Goal: Task Accomplishment & Management: Manage account settings

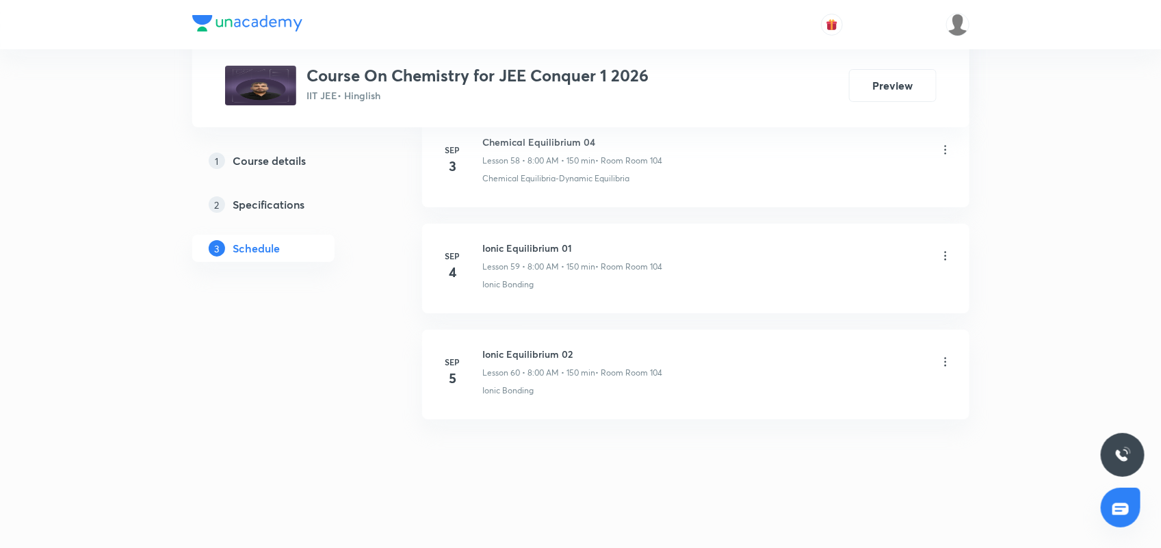
scroll to position [7019, 0]
drag, startPoint x: 483, startPoint y: 353, endPoint x: 619, endPoint y: 361, distance: 136.4
click at [619, 361] on h6 "Ionic Equilibrium 02" at bounding box center [573, 354] width 180 height 14
copy h6 "Ionic Equilibrium 02"
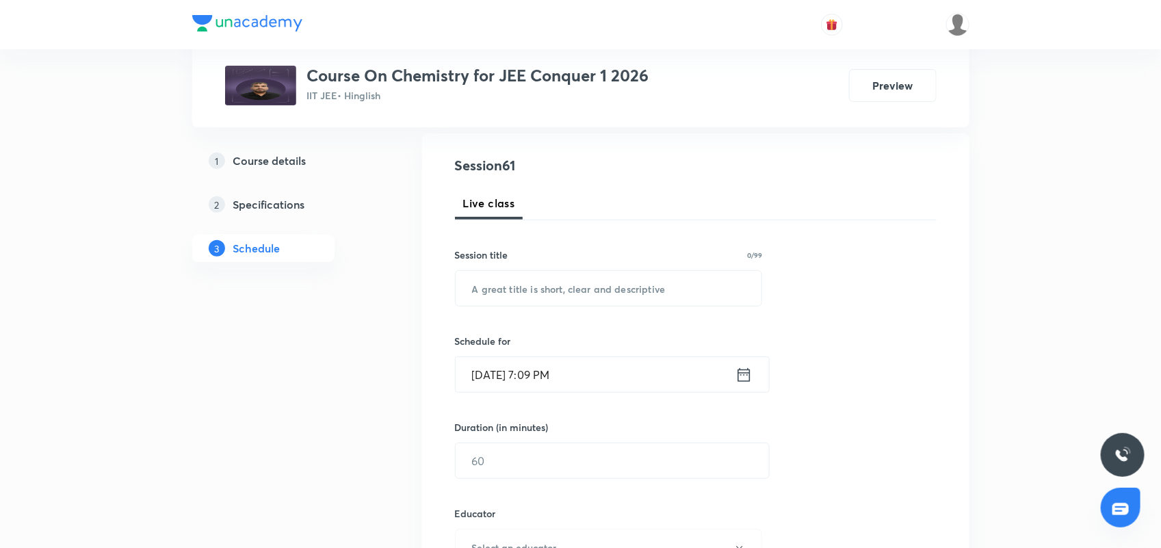
scroll to position [0, 0]
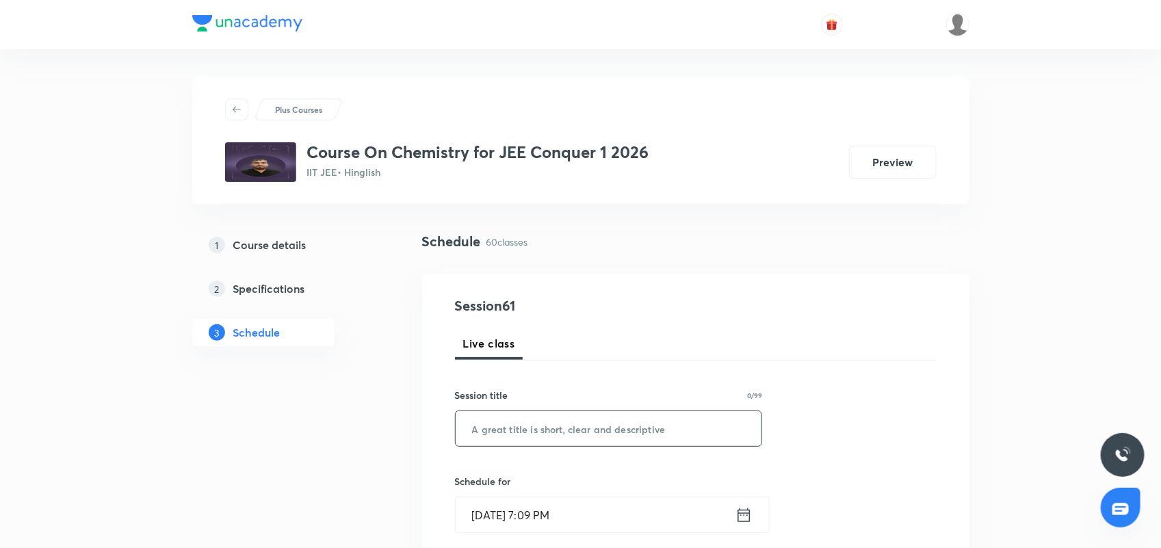
click at [543, 435] on input "text" at bounding box center [609, 428] width 307 height 35
paste input "Ionic Equilibrium 02"
click at [602, 430] on input "Ionic Equilibrium 02" at bounding box center [609, 428] width 307 height 35
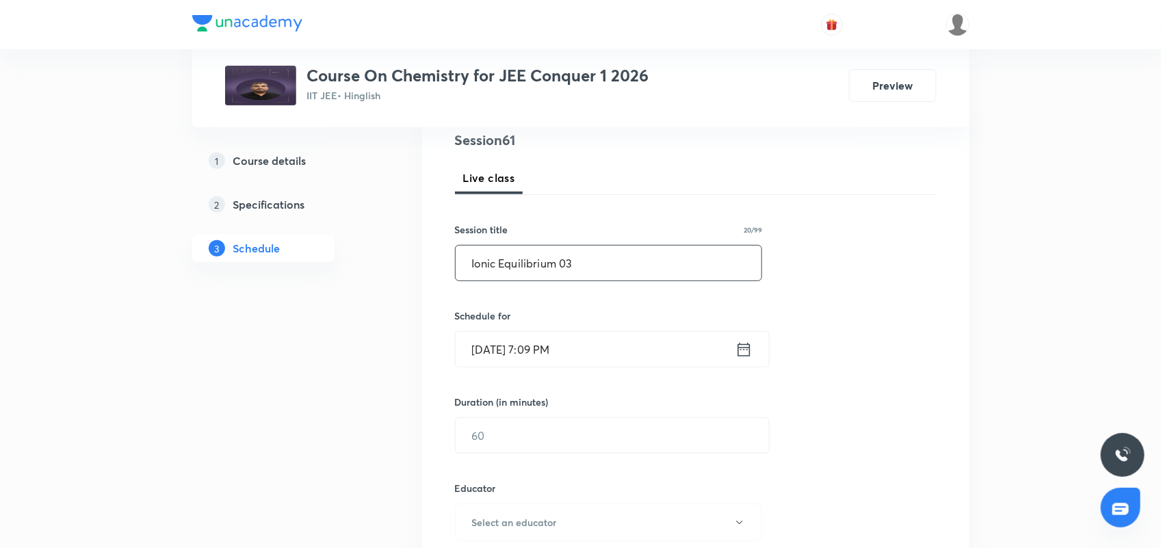
scroll to position [171, 0]
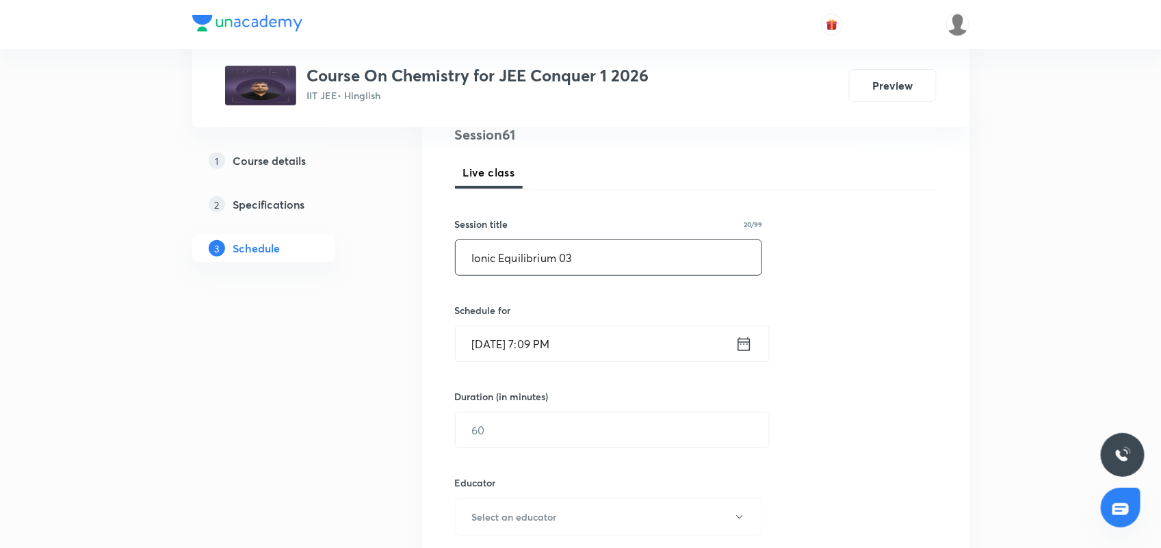
type input "Ionic Equilibrium 03"
click at [751, 340] on icon at bounding box center [744, 344] width 17 height 19
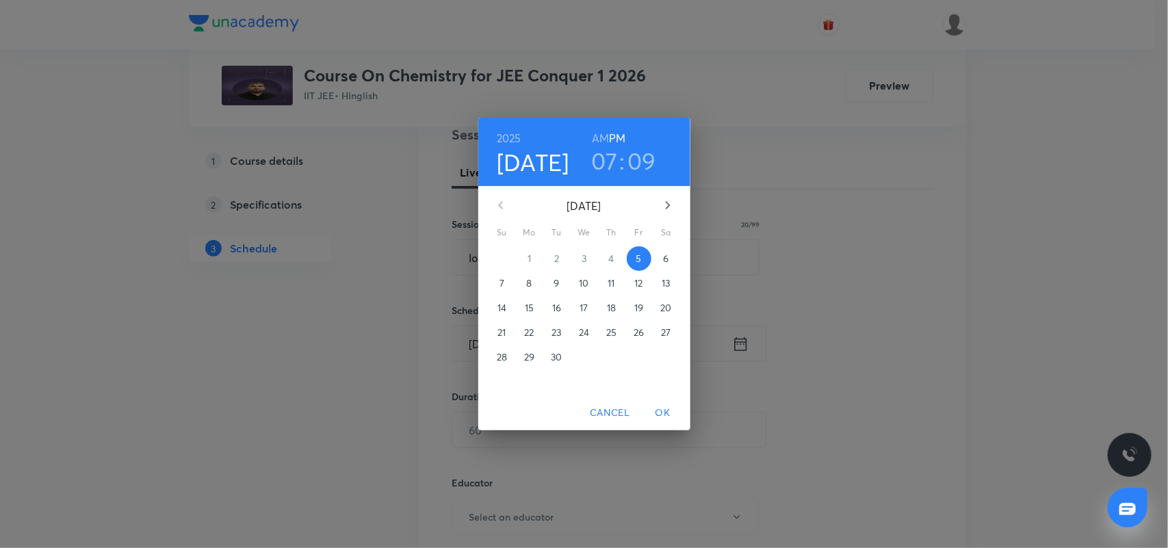
click at [668, 257] on p "6" at bounding box center [665, 259] width 5 height 14
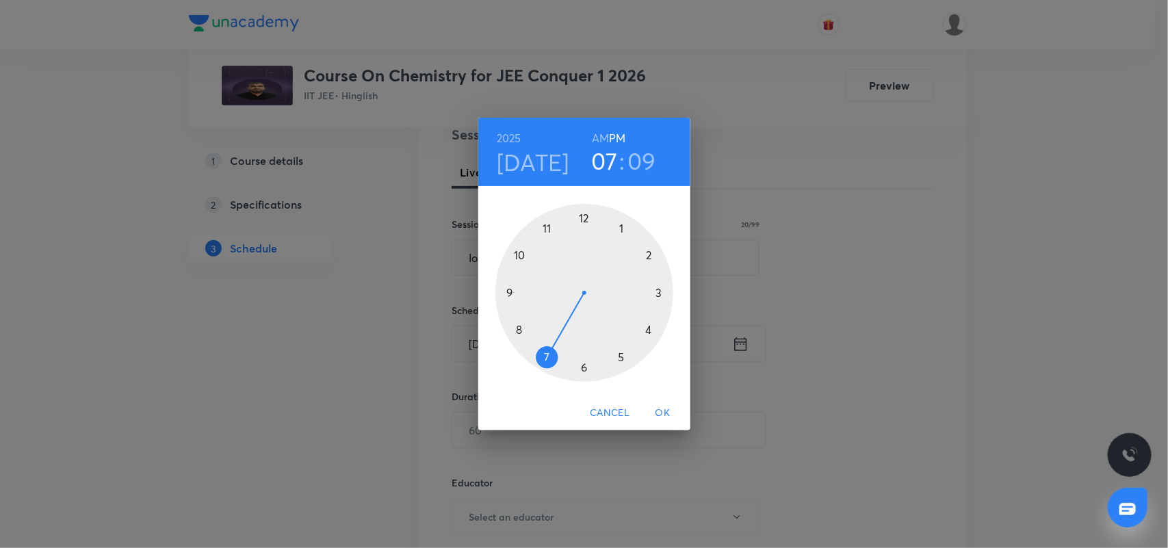
click at [604, 131] on h6 "AM" at bounding box center [600, 138] width 17 height 19
click at [517, 330] on div at bounding box center [584, 293] width 178 height 178
click at [580, 218] on div at bounding box center [584, 293] width 178 height 178
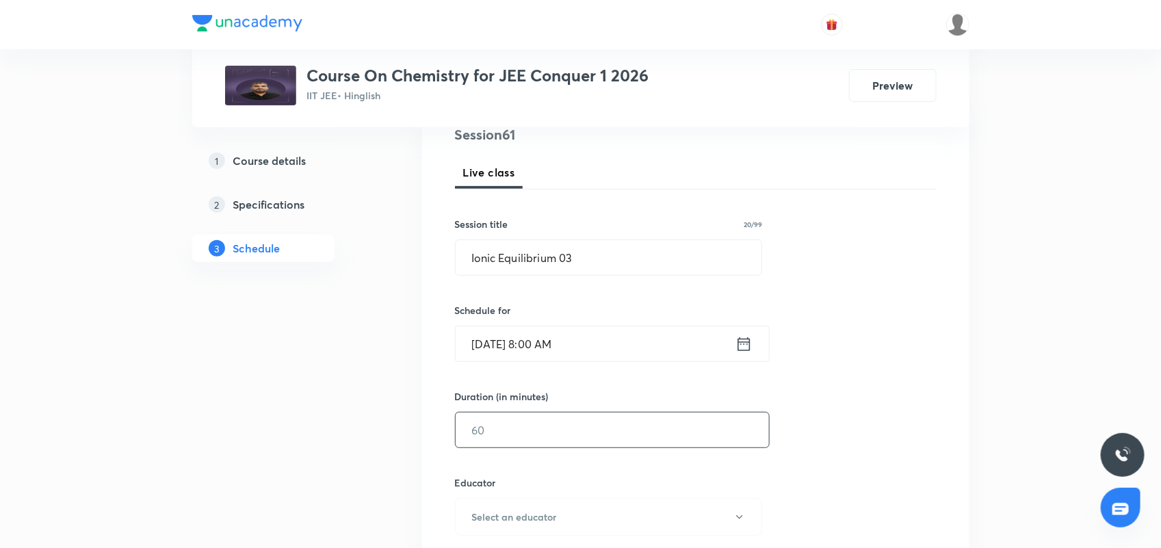
click at [556, 431] on input "text" at bounding box center [612, 430] width 313 height 35
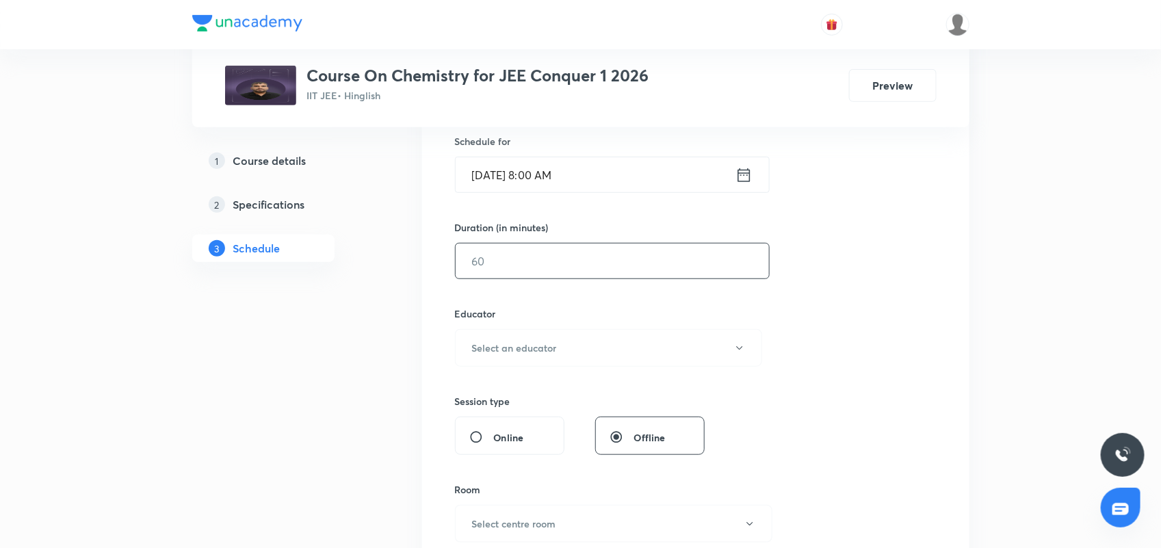
scroll to position [342, 0]
click at [544, 346] on h6 "Select an educator" at bounding box center [514, 346] width 85 height 14
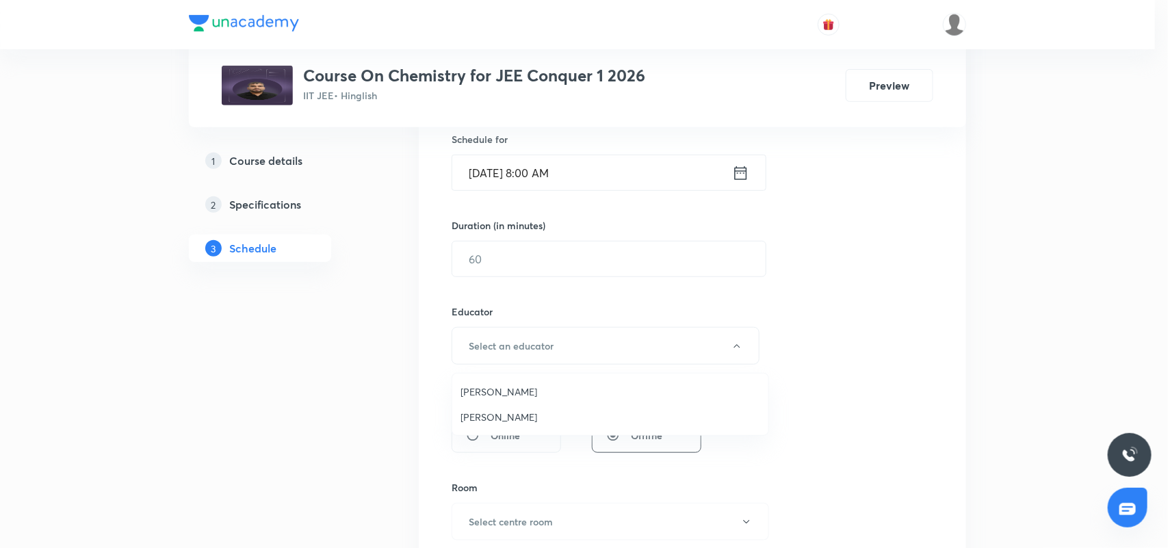
click at [527, 262] on div at bounding box center [584, 274] width 1168 height 548
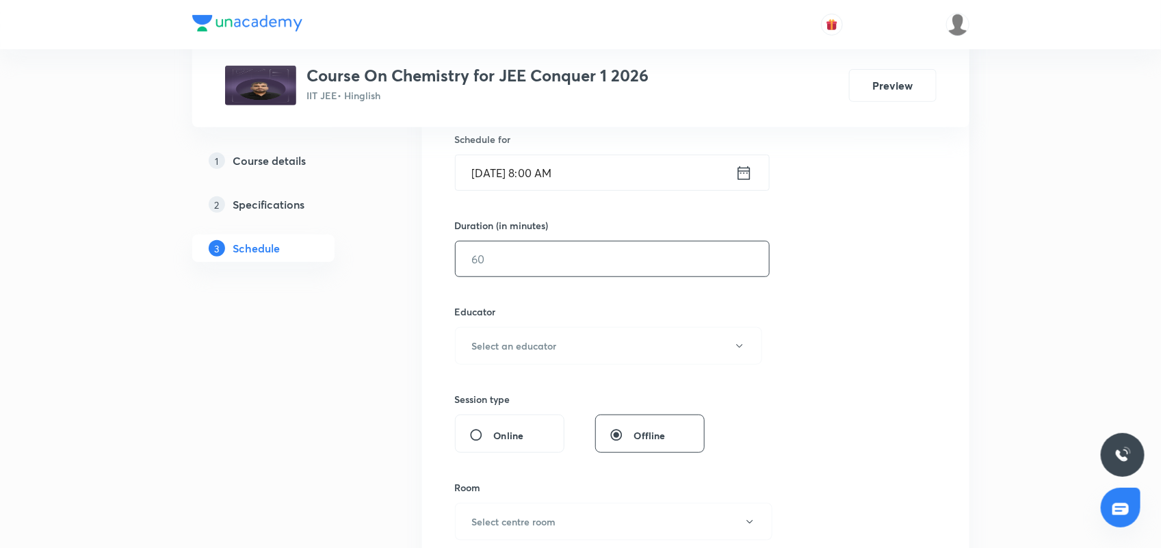
click at [477, 261] on input "text" at bounding box center [612, 259] width 313 height 35
type input "150"
click at [569, 349] on button "Select an educator" at bounding box center [609, 346] width 308 height 38
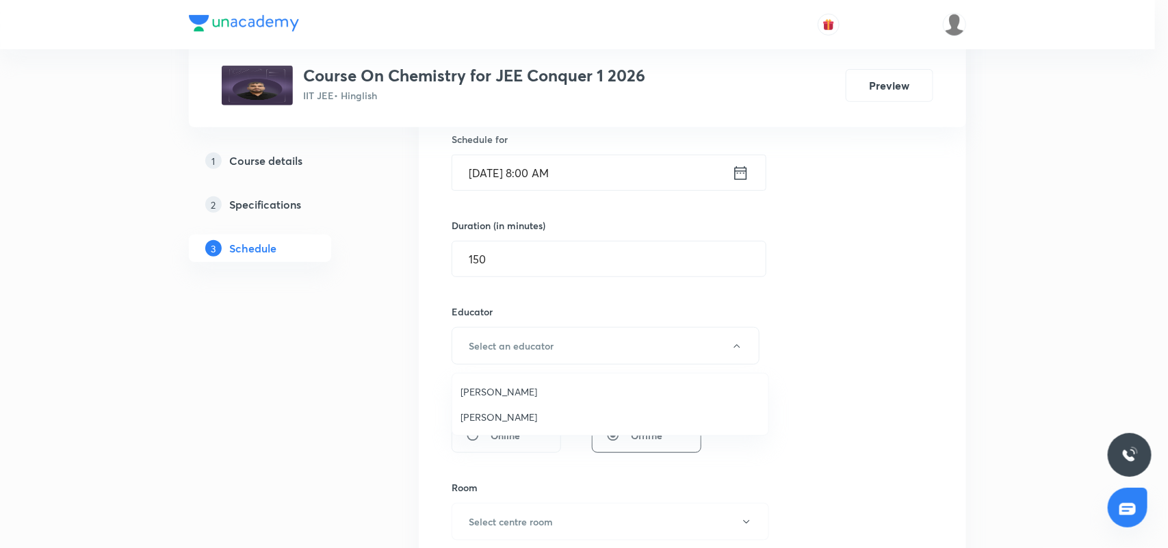
click at [497, 387] on span "[PERSON_NAME]" at bounding box center [611, 392] width 300 height 14
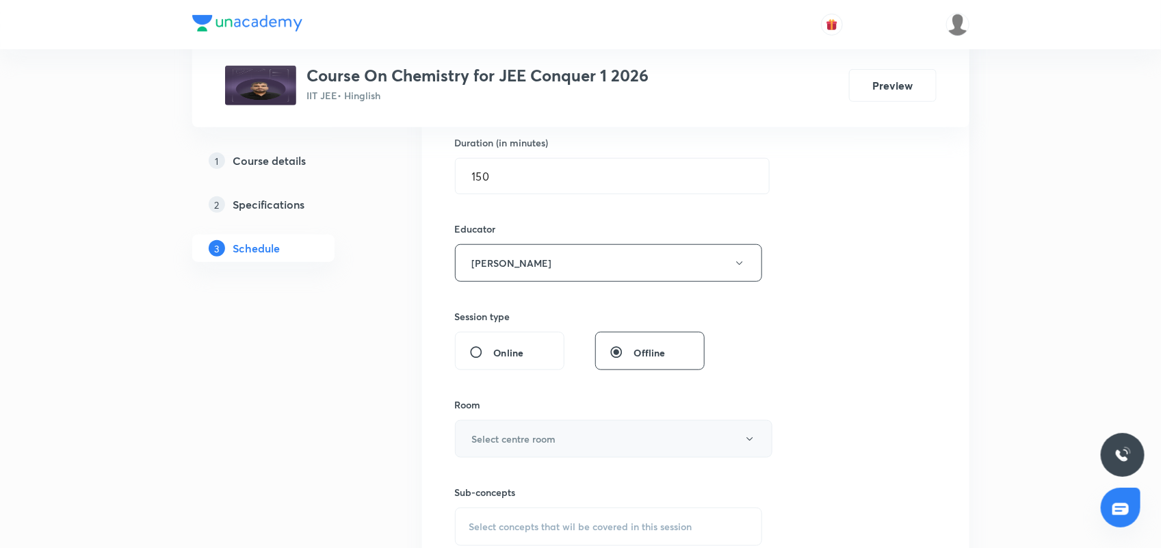
scroll to position [513, 0]
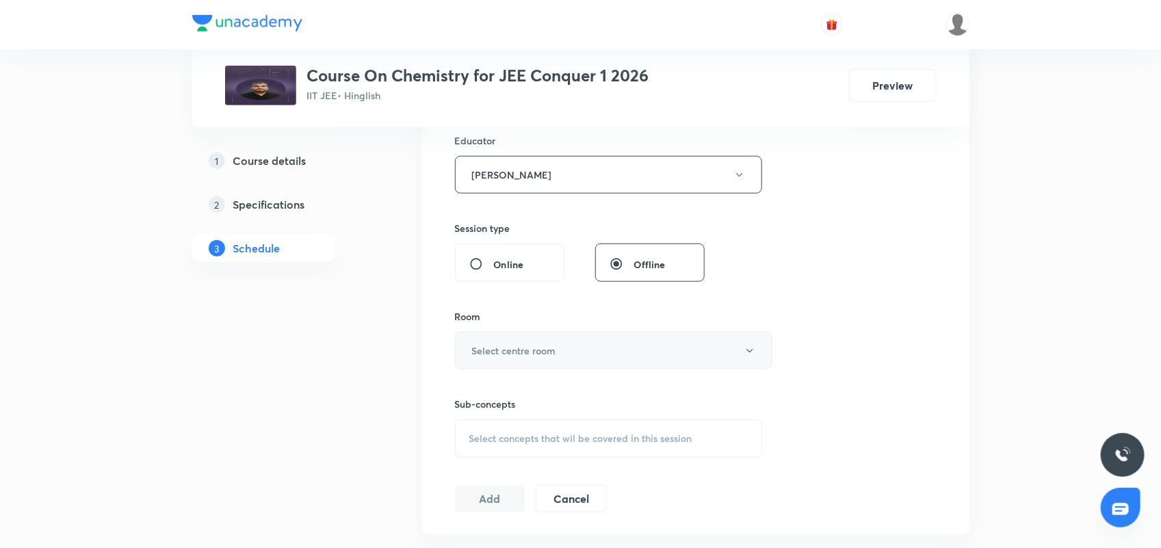
click at [534, 339] on button "Select centre room" at bounding box center [614, 351] width 318 height 38
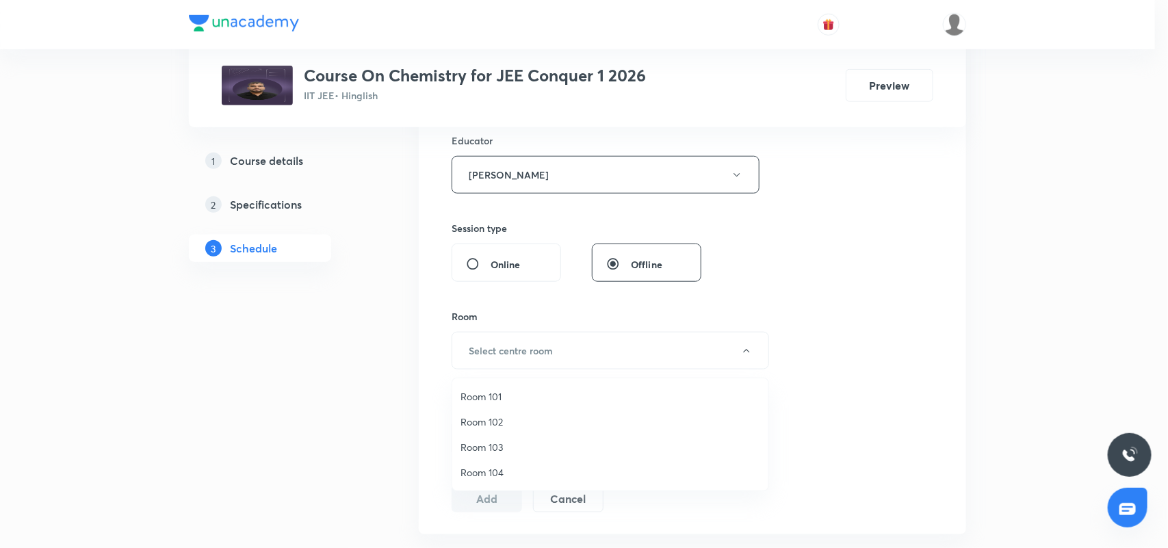
click at [500, 465] on span "Room 104" at bounding box center [611, 472] width 300 height 14
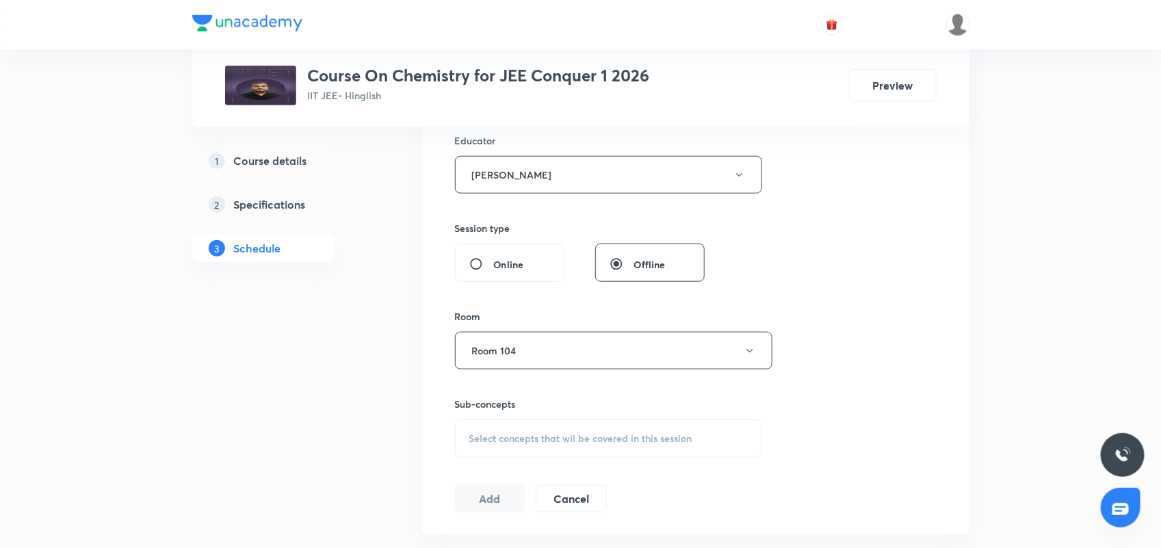
click at [532, 428] on div "Select concepts that wil be covered in this session" at bounding box center [609, 438] width 308 height 38
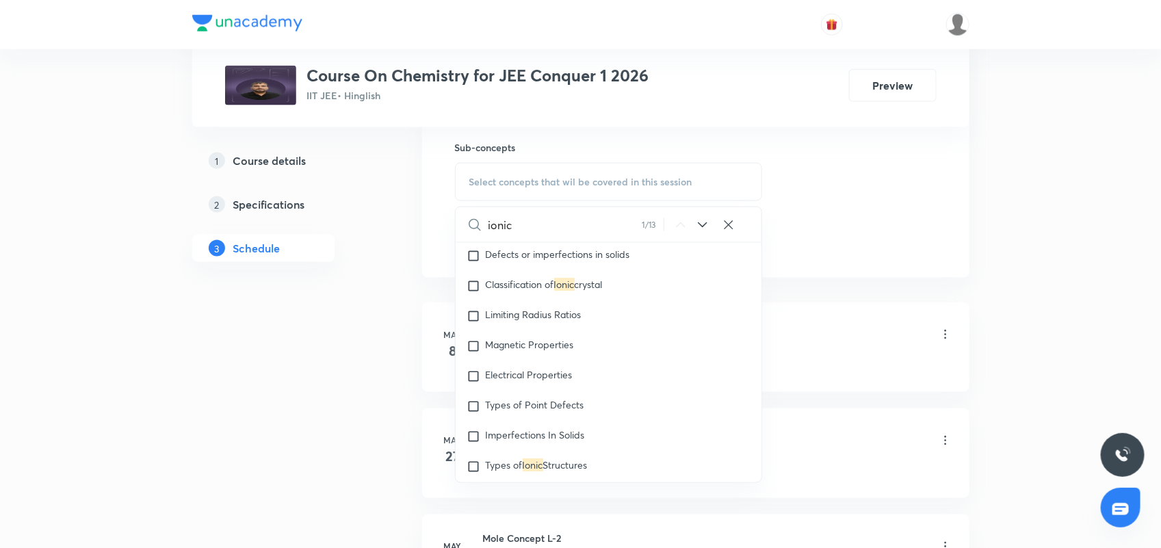
scroll to position [4695, 0]
type input "ionic"
click at [590, 261] on span "crystal" at bounding box center [589, 254] width 28 height 13
checkbox input "true"
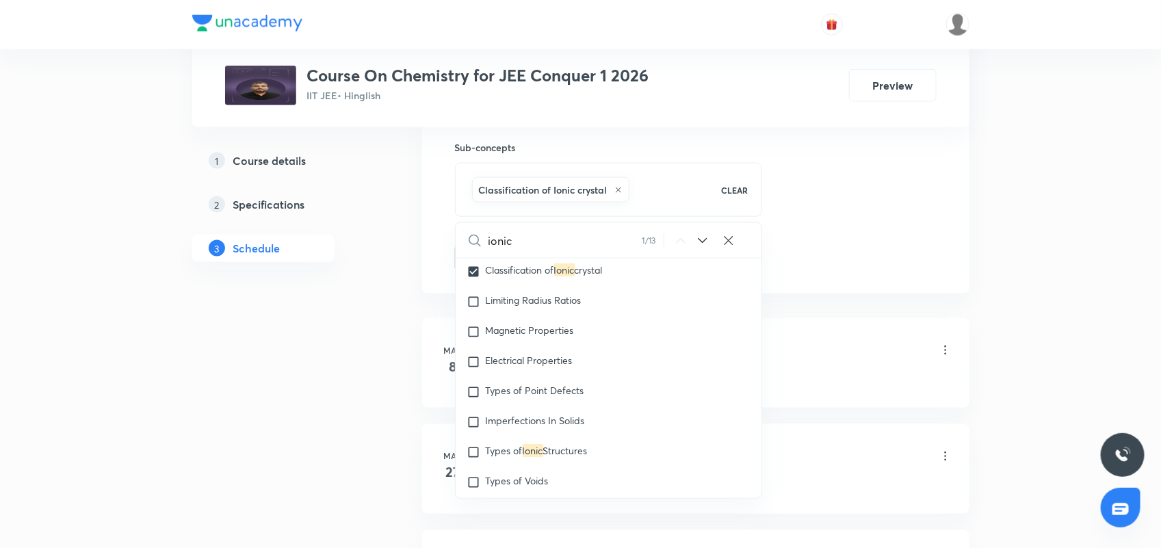
drag, startPoint x: 843, startPoint y: 172, endPoint x: 741, endPoint y: 180, distance: 102.2
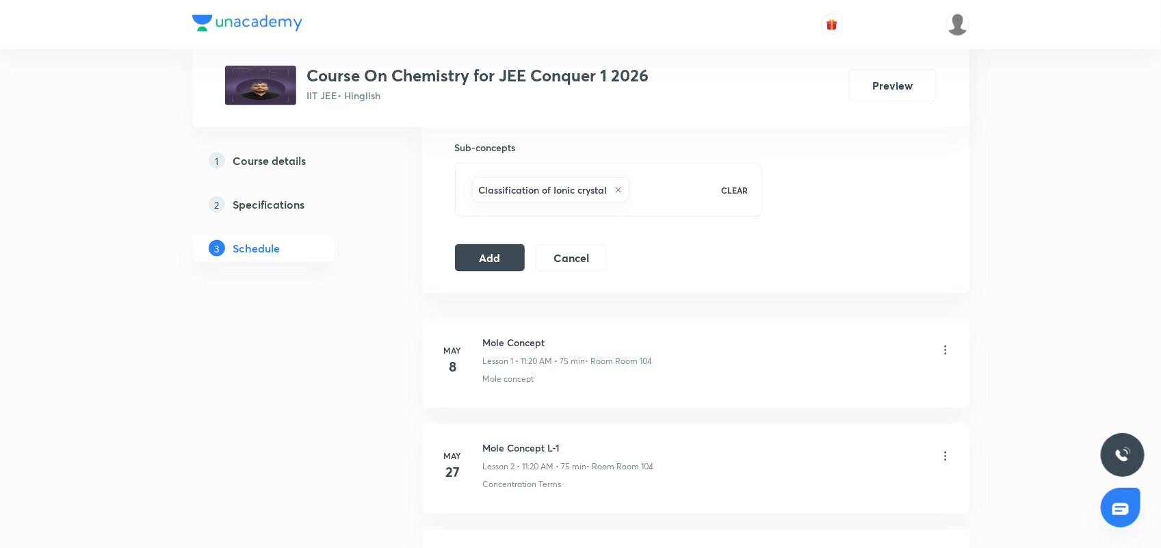
drag, startPoint x: 512, startPoint y: 252, endPoint x: 911, endPoint y: 138, distance: 415.0
click at [519, 250] on button "Add" at bounding box center [490, 257] width 70 height 27
